Goal: Book appointment/travel/reservation

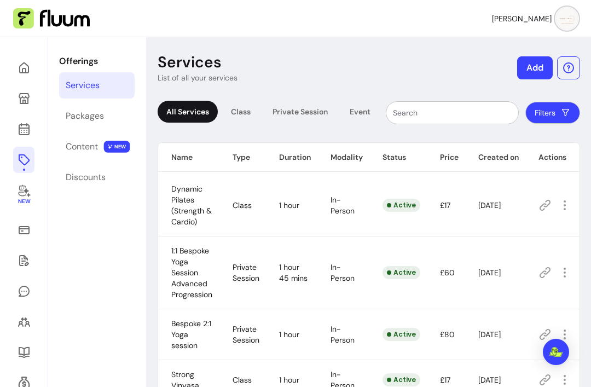
click at [24, 68] on icon at bounding box center [111, 53] width 186 height 156
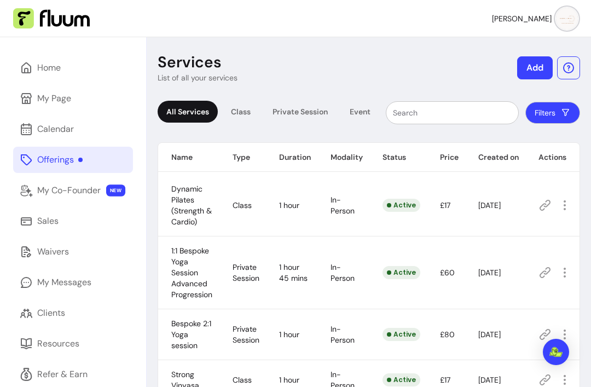
click at [33, 104] on link "My Page" at bounding box center [73, 98] width 120 height 26
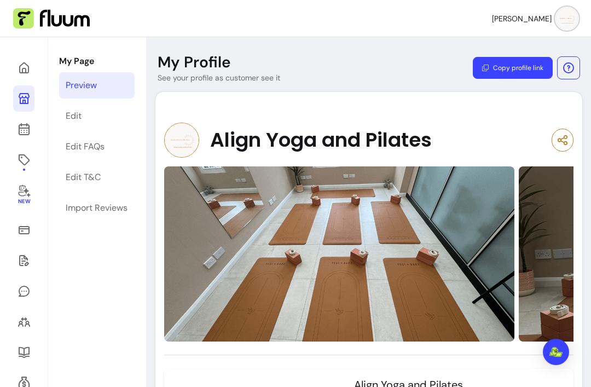
click at [28, 127] on icon at bounding box center [24, 129] width 13 height 13
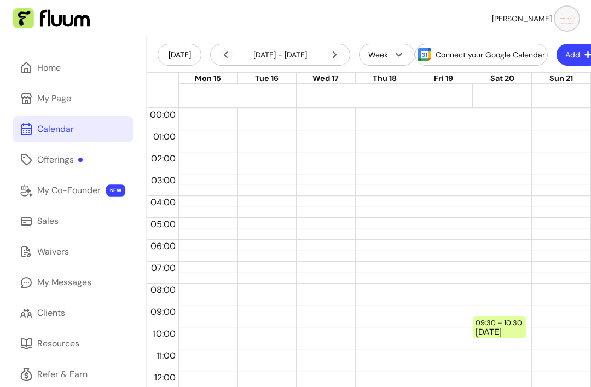
click at [330, 65] on div "[DATE] - [DATE]" at bounding box center [280, 55] width 140 height 22
click at [335, 56] on icon at bounding box center [277, 69] width 186 height 156
click at [509, 323] on div "09:30 – 10:30" at bounding box center [500, 323] width 49 height 10
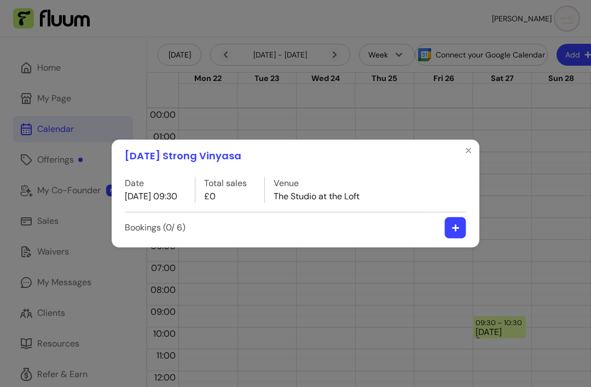
click at [457, 226] on icon "button" at bounding box center [456, 228] width 8 height 8
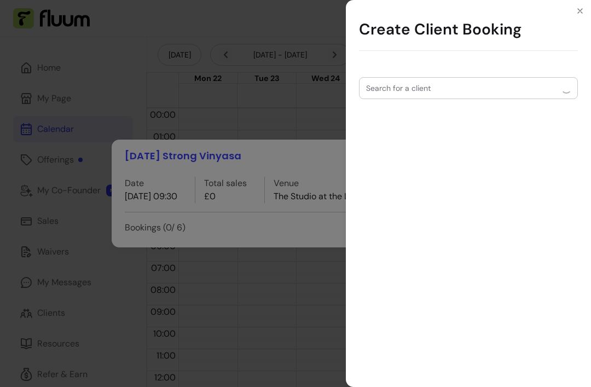
click at [468, 93] on div at bounding box center [468, 88] width 205 height 21
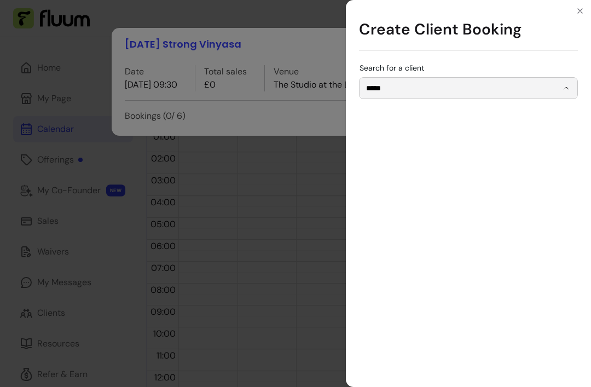
type input "**********"
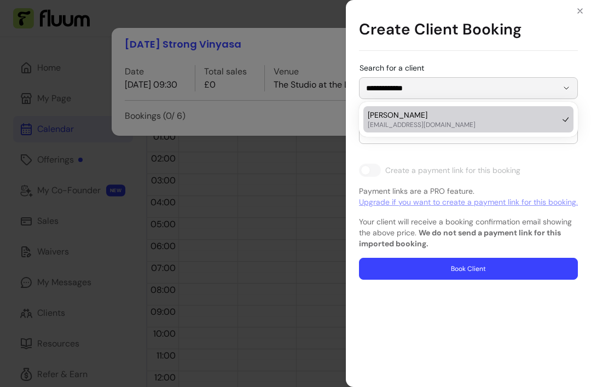
type input "0"
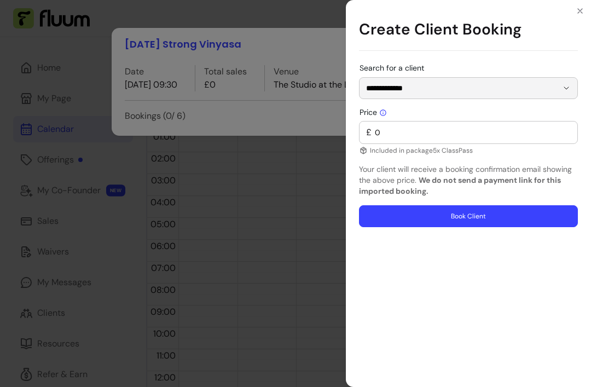
click at [244, 116] on div "**********" at bounding box center [295, 193] width 591 height 387
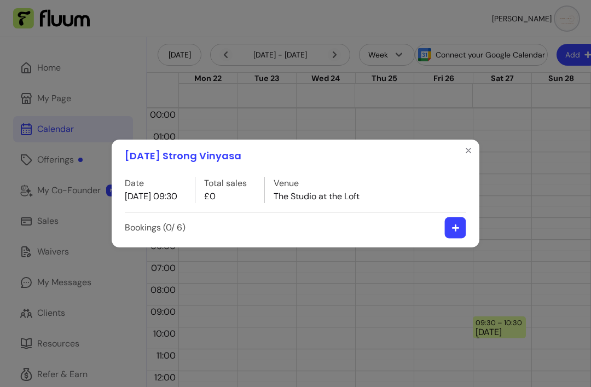
click at [457, 227] on icon "button" at bounding box center [456, 228] width 8 height 8
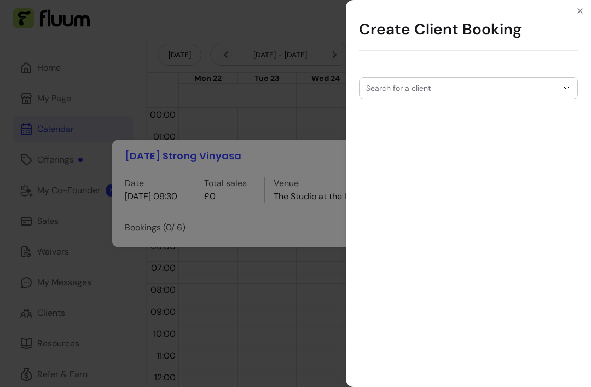
click at [481, 85] on div at bounding box center [468, 88] width 205 height 21
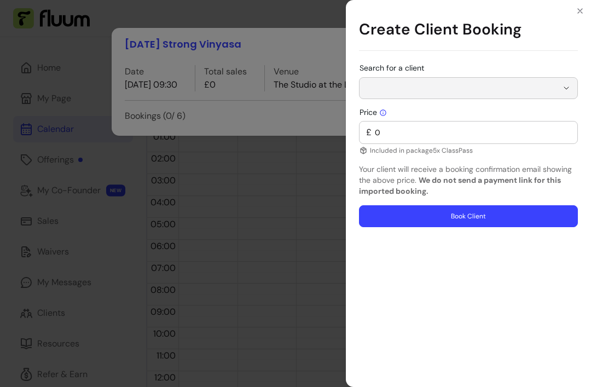
type input "**********"
click at [426, 124] on span "[EMAIL_ADDRESS][DOMAIN_NAME]" at bounding box center [463, 124] width 183 height 8
click at [576, 49] on h1 "Create Client Booking" at bounding box center [468, 30] width 219 height 42
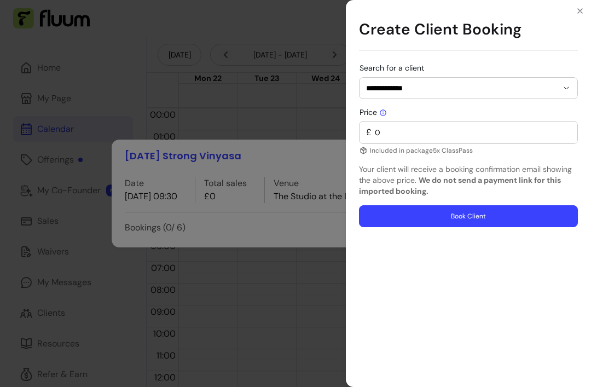
click at [514, 210] on button "Book Client" at bounding box center [468, 216] width 219 height 22
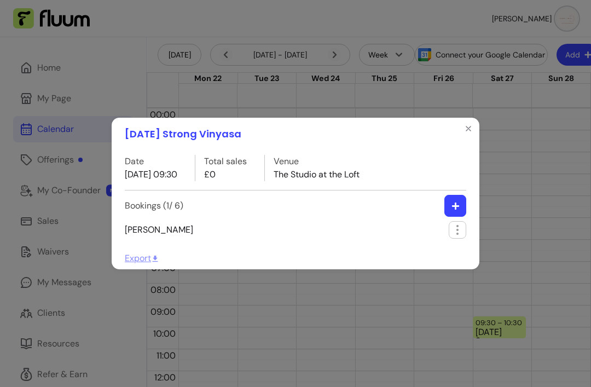
click at [467, 127] on icon "Close" at bounding box center [468, 128] width 9 height 9
